Goal: Find specific page/section: Find specific page/section

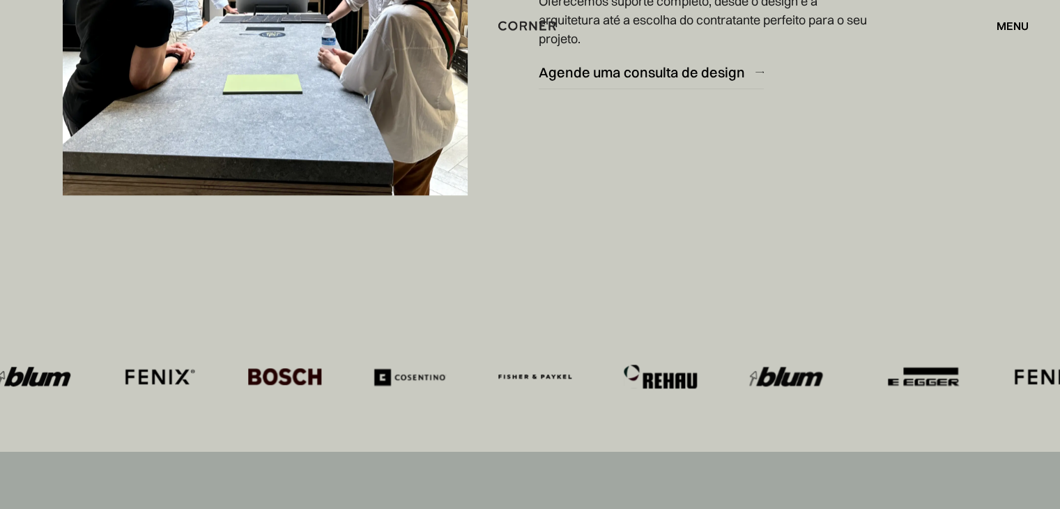
scroll to position [6830, 0]
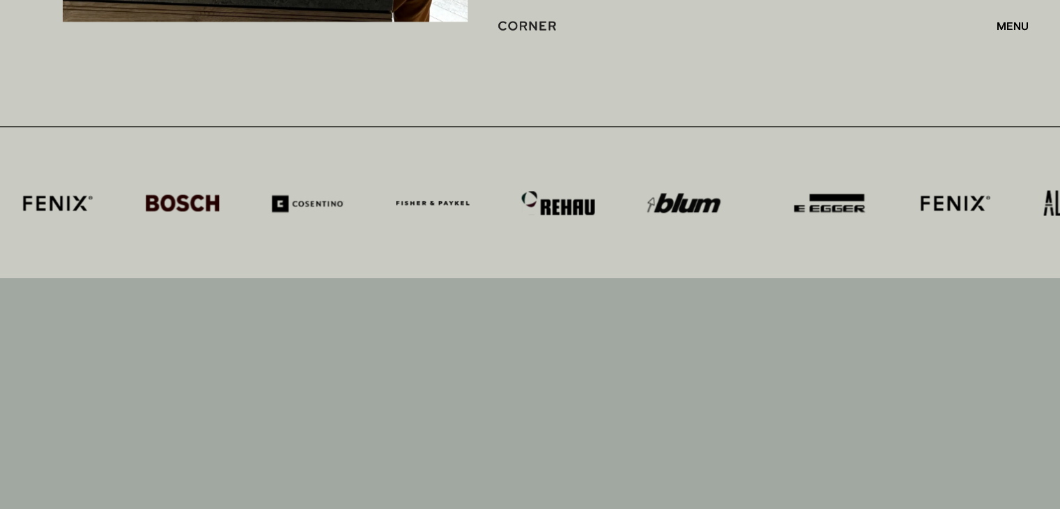
click at [1001, 24] on font "menu" at bounding box center [1012, 26] width 32 height 14
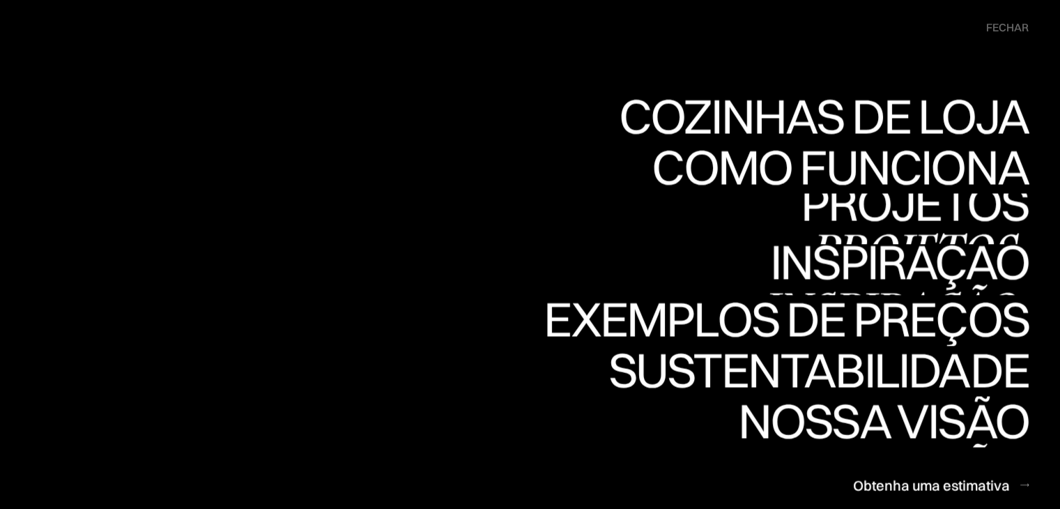
click at [907, 212] on link "Projetos Projetos" at bounding box center [915, 218] width 228 height 51
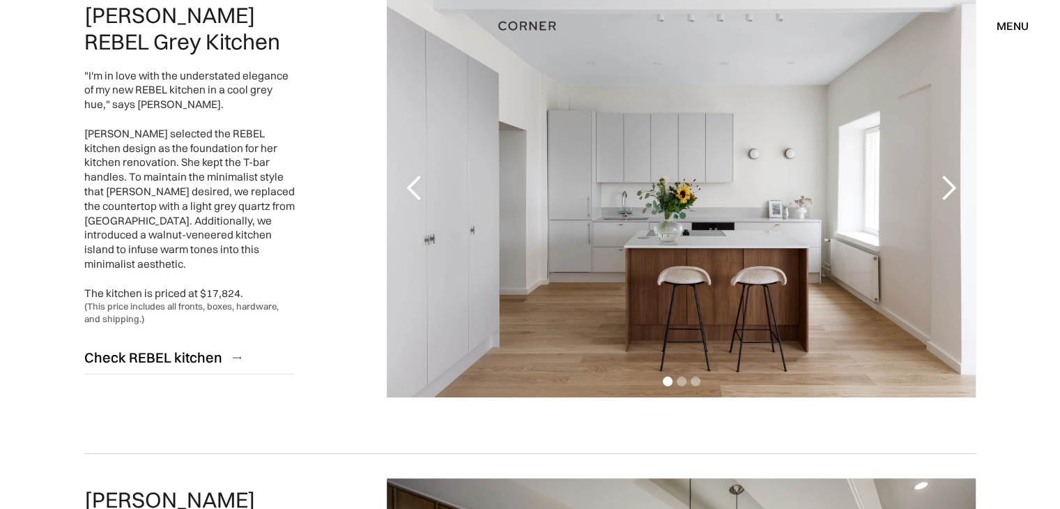
scroll to position [279, 0]
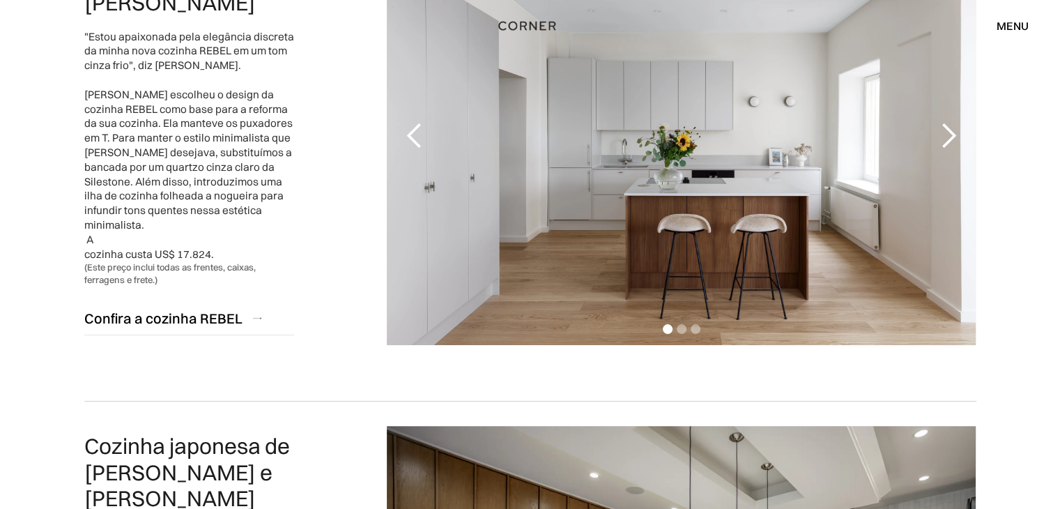
click at [948, 137] on div "próximo slide" at bounding box center [948, 136] width 28 height 28
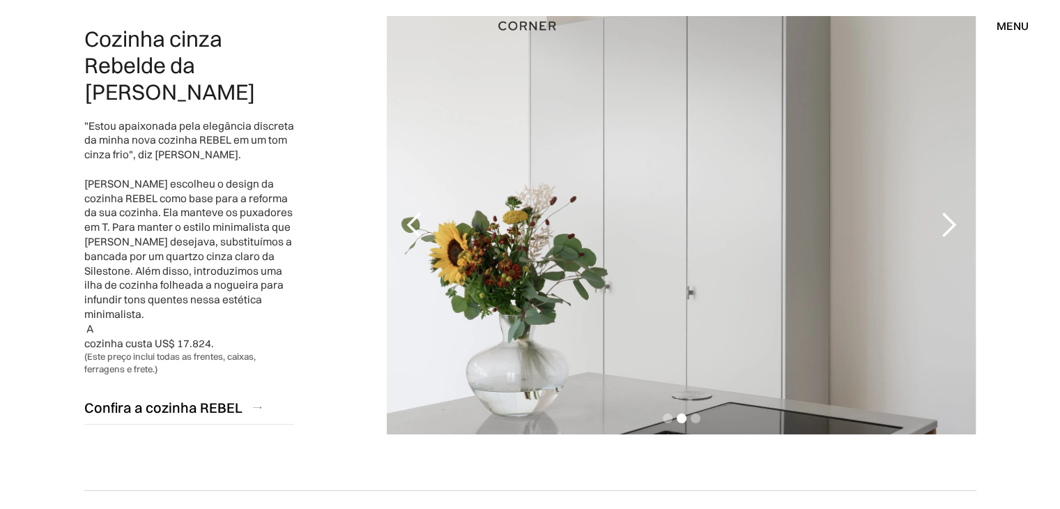
scroll to position [0, 0]
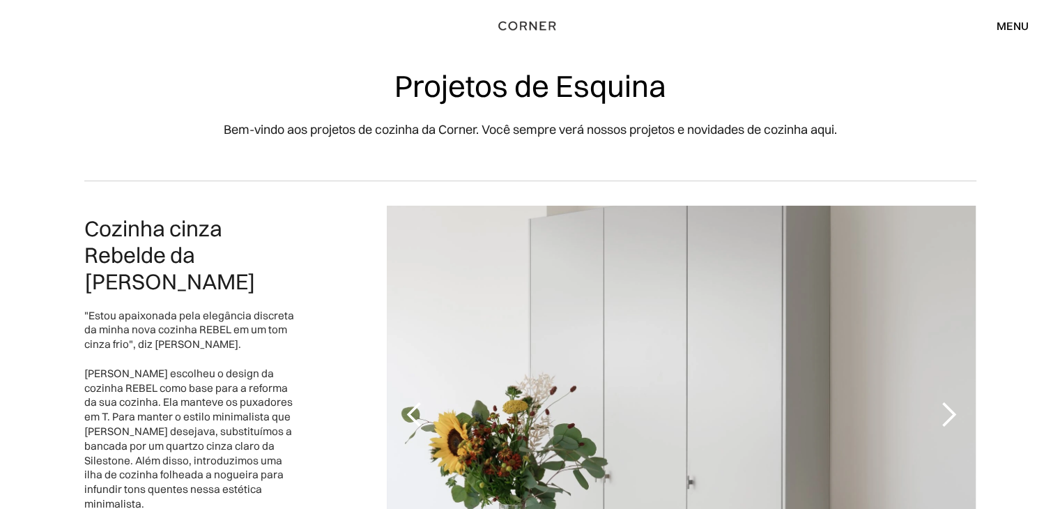
click at [1010, 25] on font "menu" at bounding box center [1012, 26] width 32 height 14
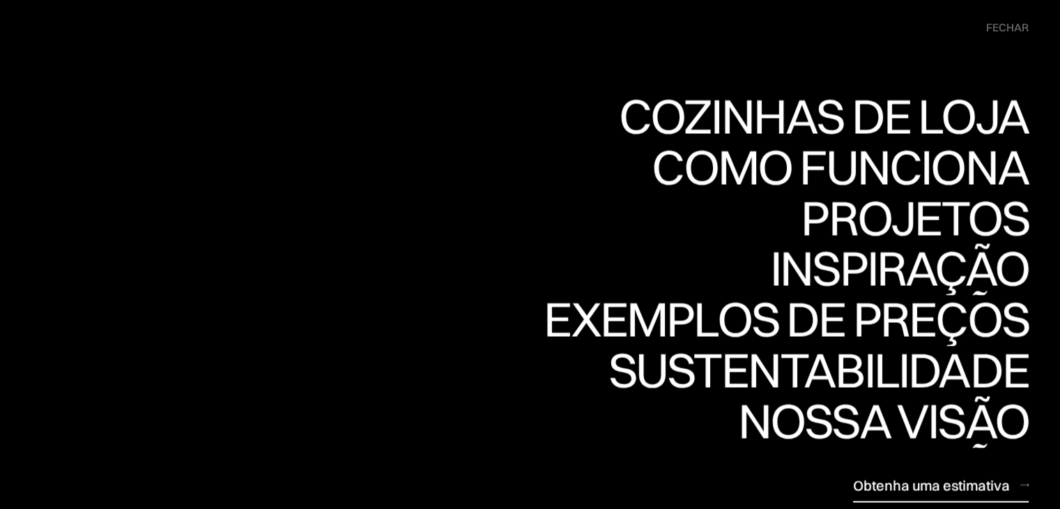
click at [897, 486] on font "Obtenha uma estimativa" at bounding box center [931, 484] width 157 height 17
